Goal: Use online tool/utility: Utilize a website feature to perform a specific function

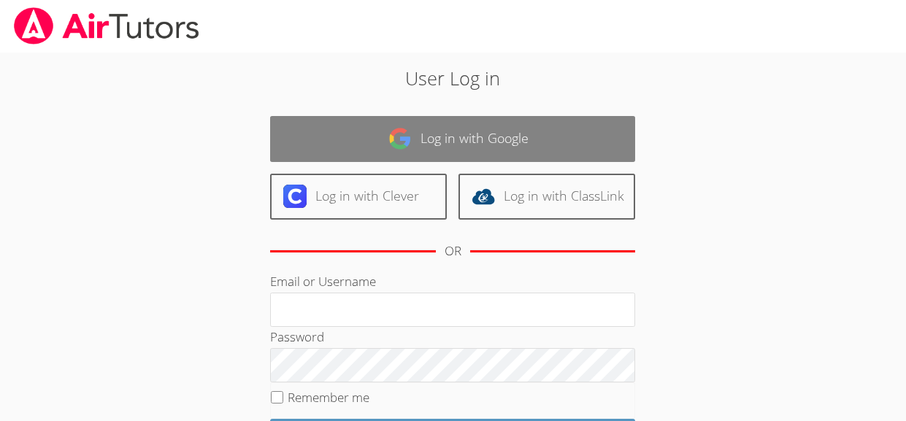
click at [578, 138] on link "Log in with Google" at bounding box center [452, 139] width 365 height 46
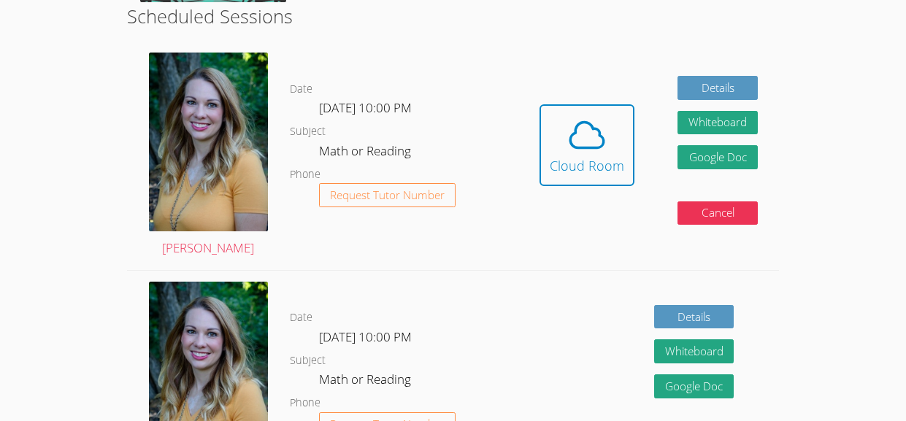
scroll to position [381, 0]
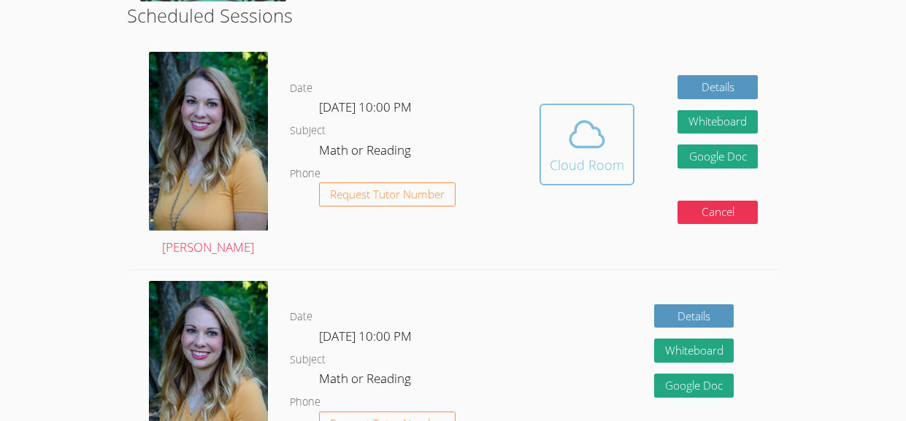
click at [568, 157] on div "Cloud Room" at bounding box center [587, 165] width 75 height 20
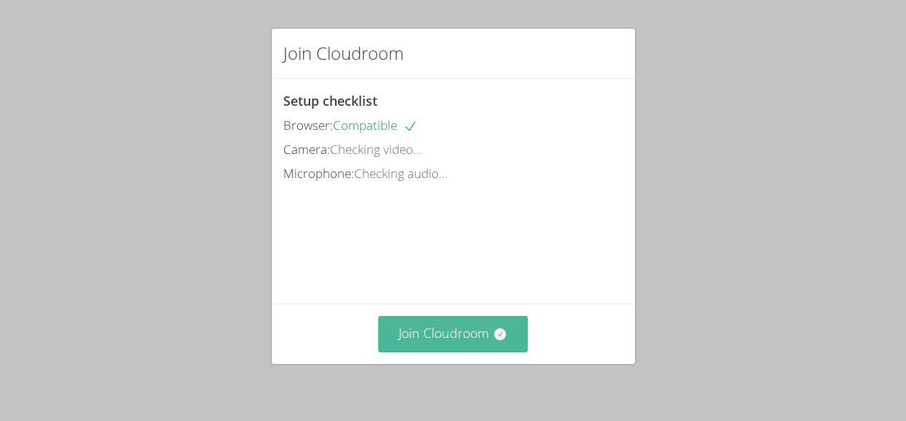
click at [476, 335] on button "Join Cloudroom" at bounding box center [453, 334] width 150 height 36
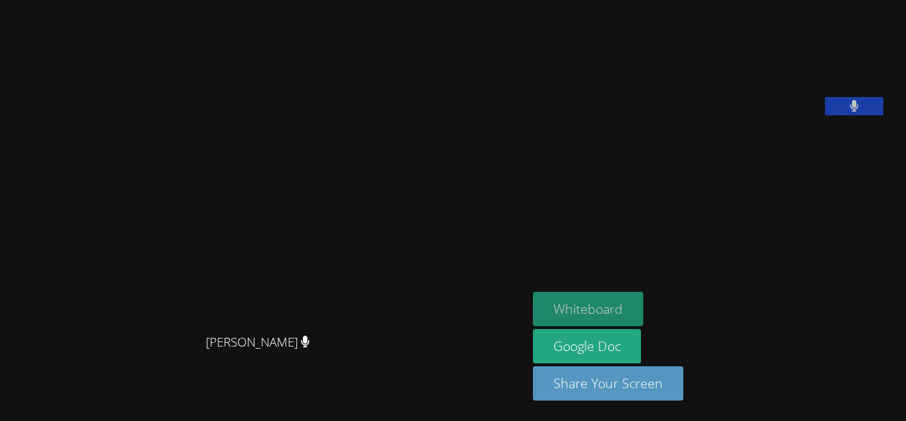
click at [602, 320] on button "Whiteboard" at bounding box center [588, 309] width 110 height 34
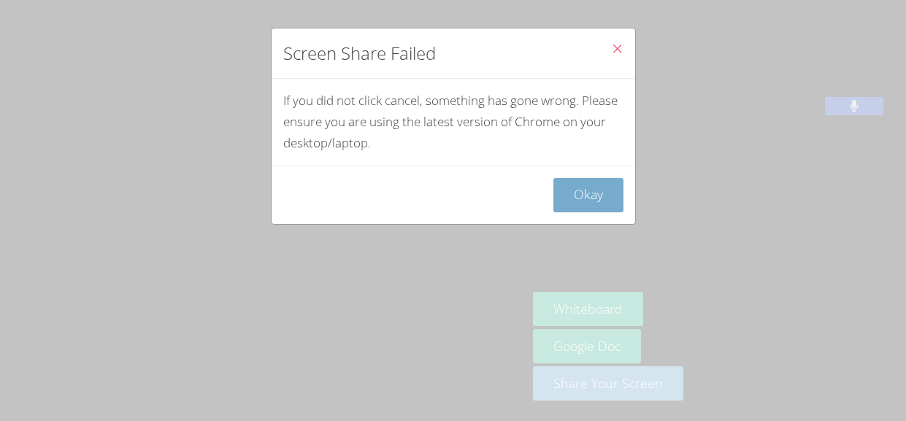
click at [585, 181] on button "Okay" at bounding box center [589, 195] width 70 height 34
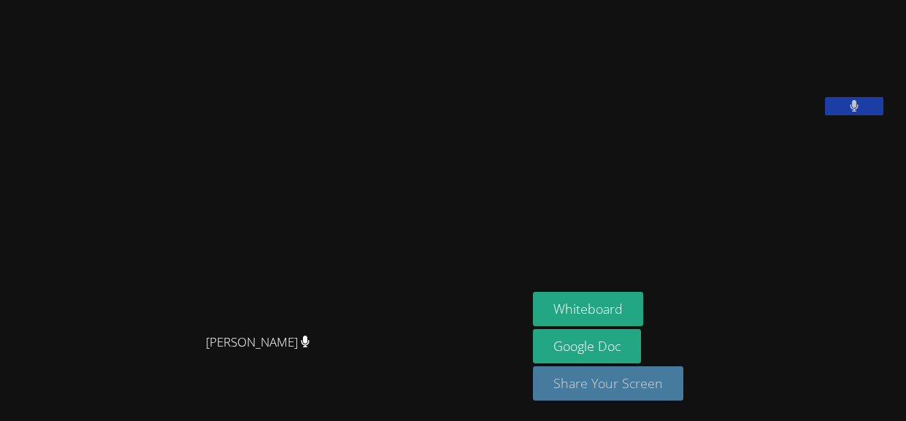
click at [664, 383] on button "Share Your Screen" at bounding box center [608, 384] width 150 height 34
